Goal: Task Accomplishment & Management: Manage account settings

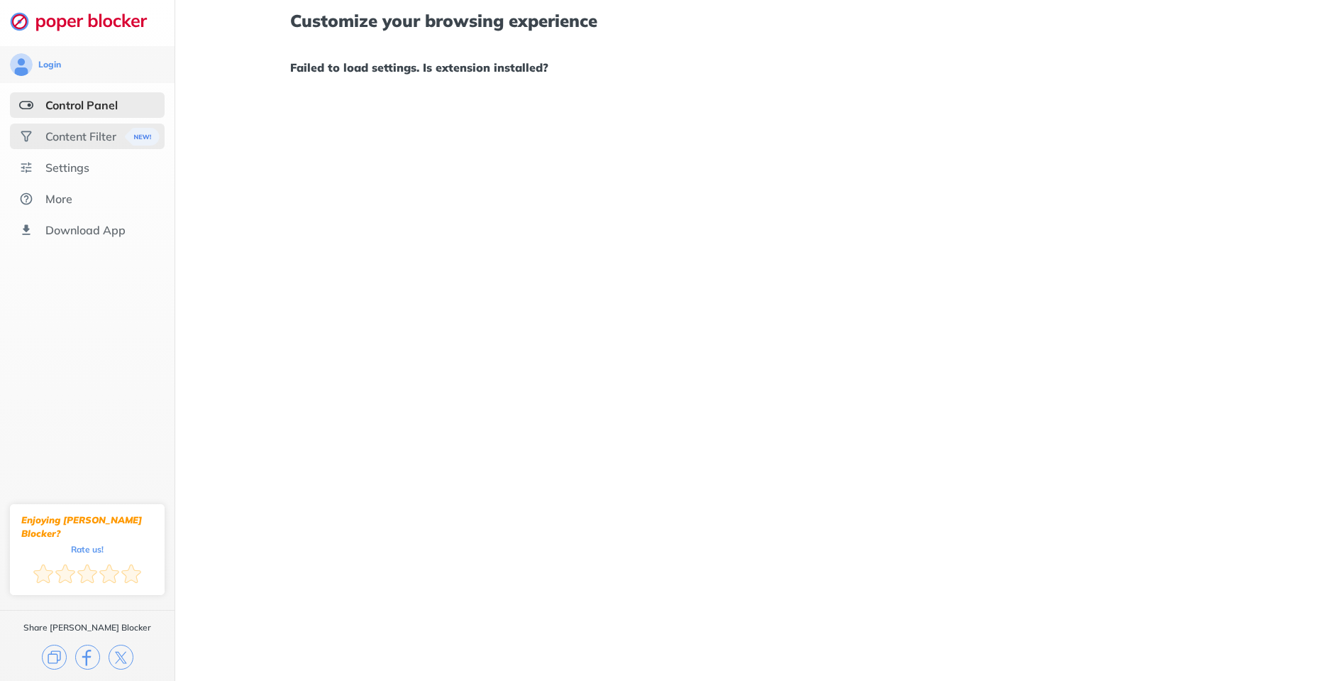
click at [73, 135] on div "Content Filter" at bounding box center [80, 136] width 71 height 14
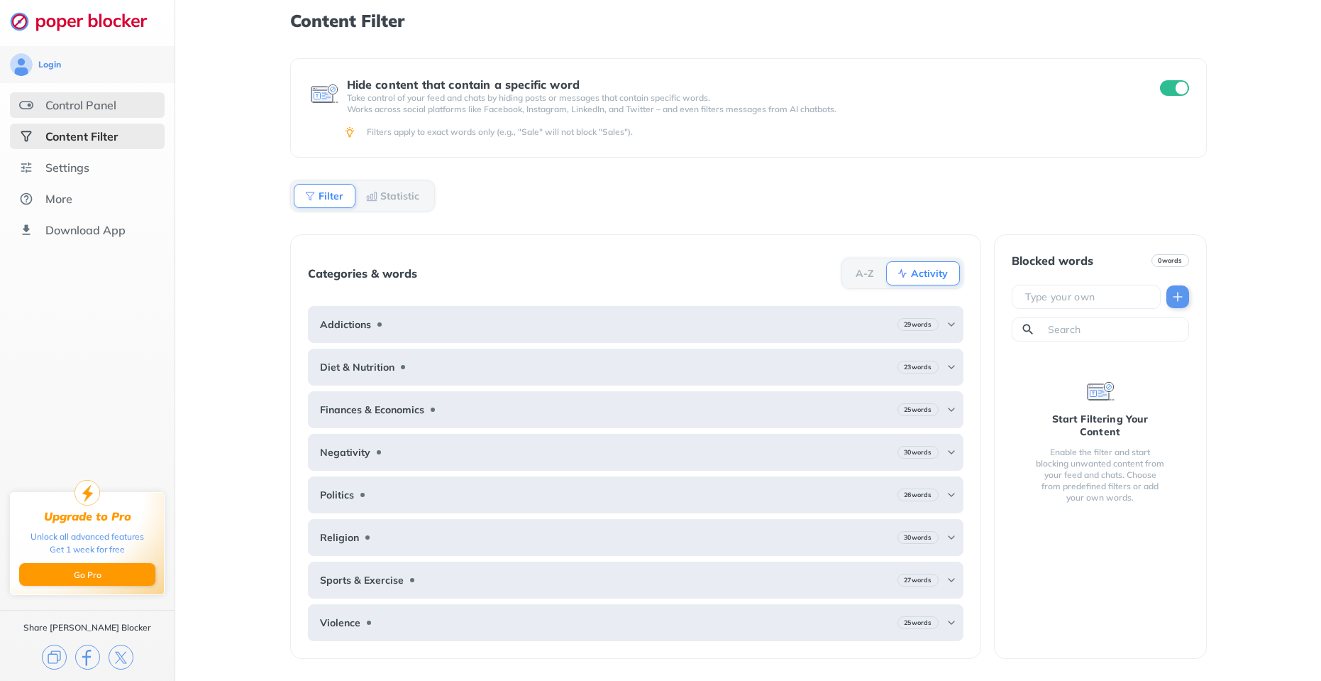
click at [71, 114] on div "Control Panel" at bounding box center [87, 105] width 155 height 26
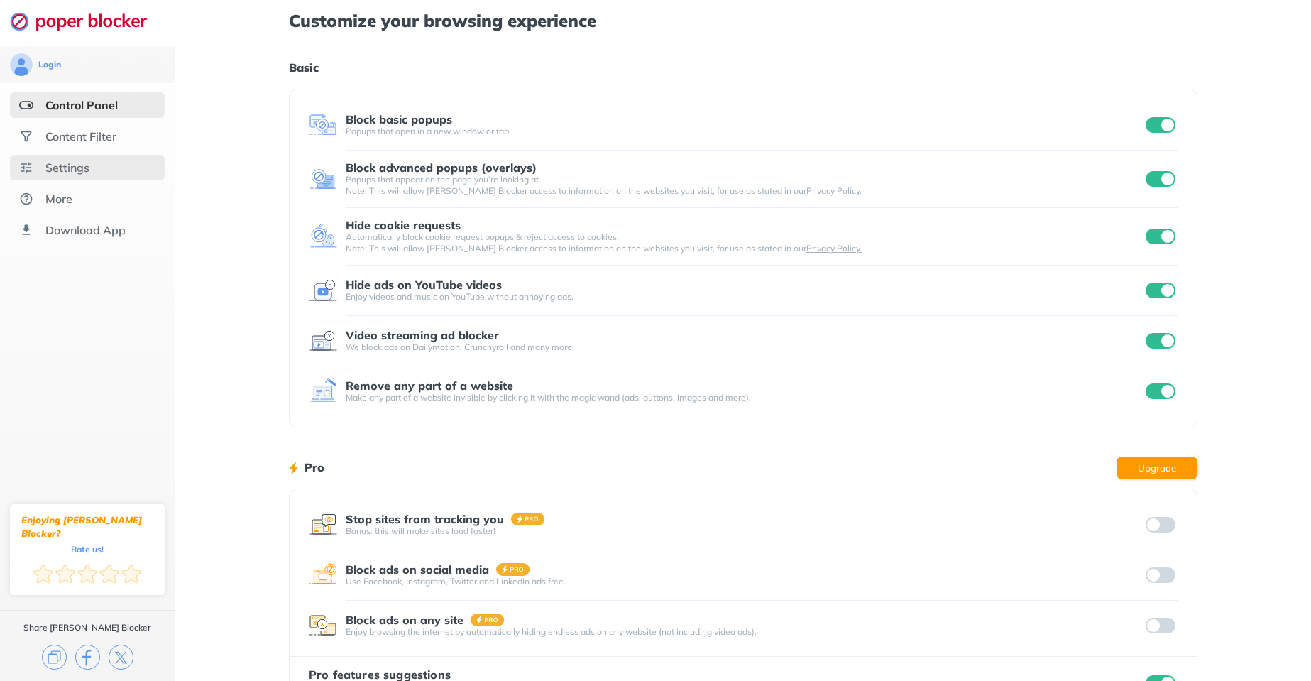
click at [99, 163] on div "Settings" at bounding box center [87, 168] width 155 height 26
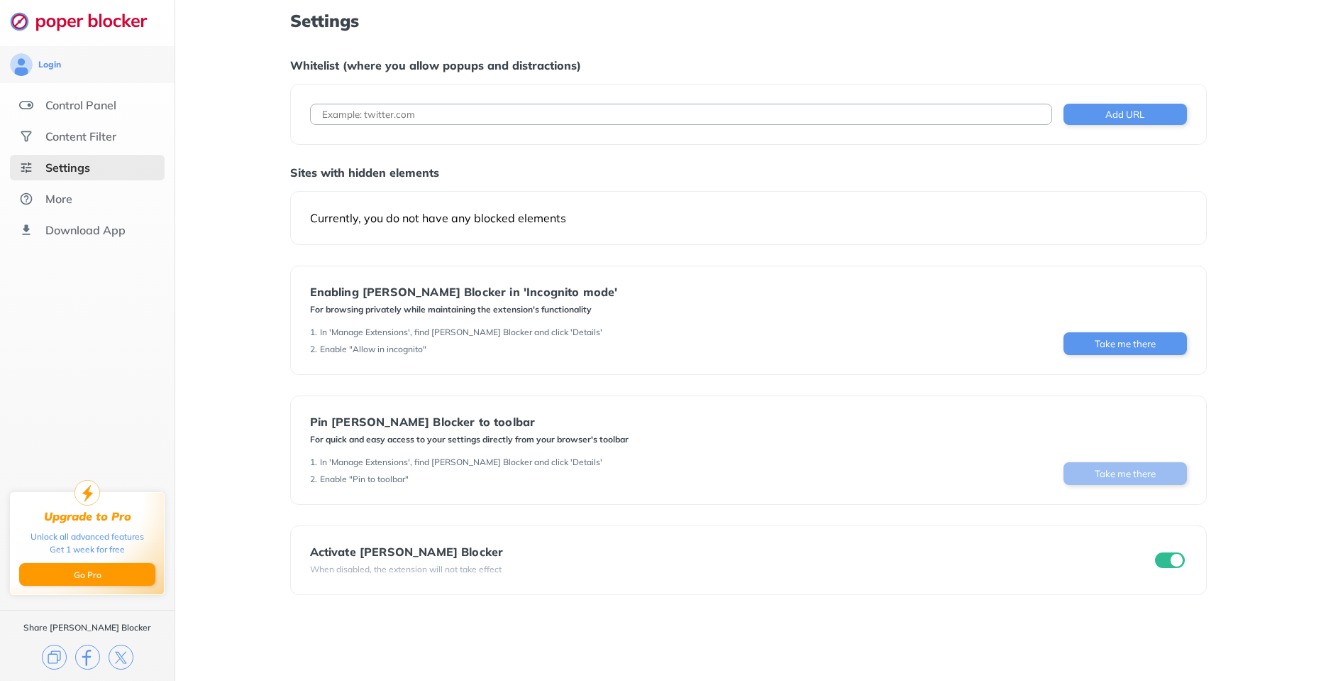
click at [1080, 466] on button "Take me there" at bounding box center [1125, 473] width 123 height 23
